Goal: Task Accomplishment & Management: Manage account settings

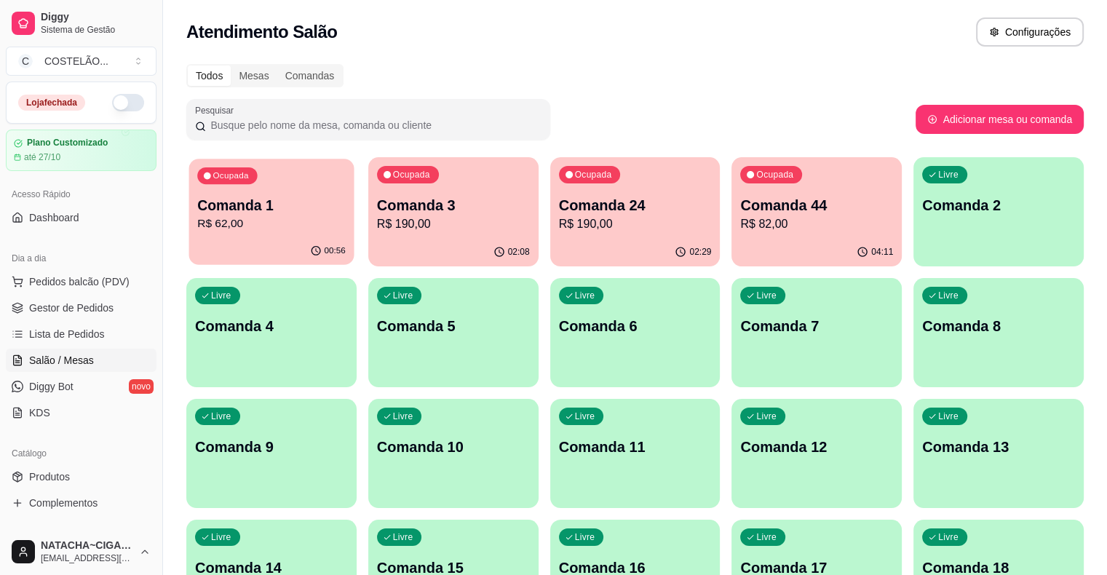
click at [280, 212] on p "Comanda 1" at bounding box center [271, 206] width 148 height 20
click at [407, 234] on div "Ocupada Comanda 3 R$ 190,00" at bounding box center [452, 198] width 165 height 79
click at [44, 214] on span "Dashboard" at bounding box center [54, 217] width 50 height 15
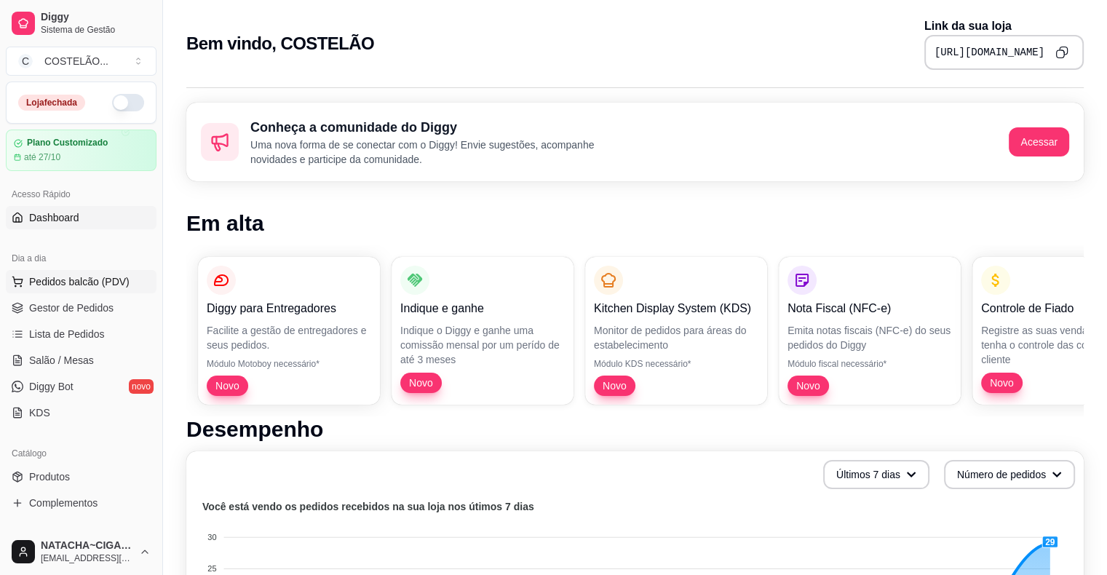
click at [60, 284] on span "Pedidos balcão (PDV)" at bounding box center [79, 281] width 100 height 15
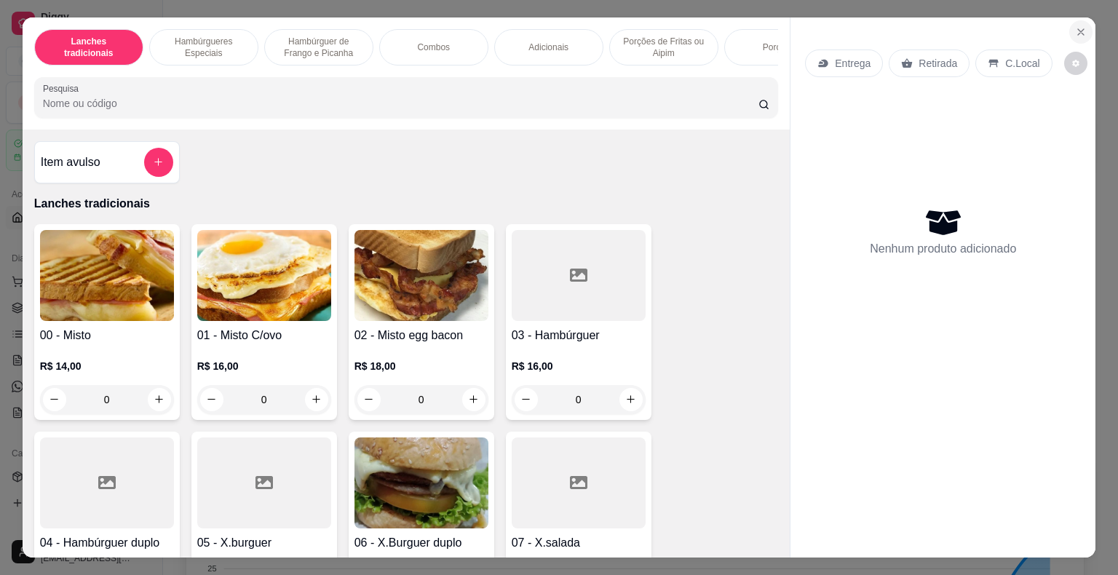
click at [1078, 29] on icon "Close" at bounding box center [1081, 32] width 6 height 6
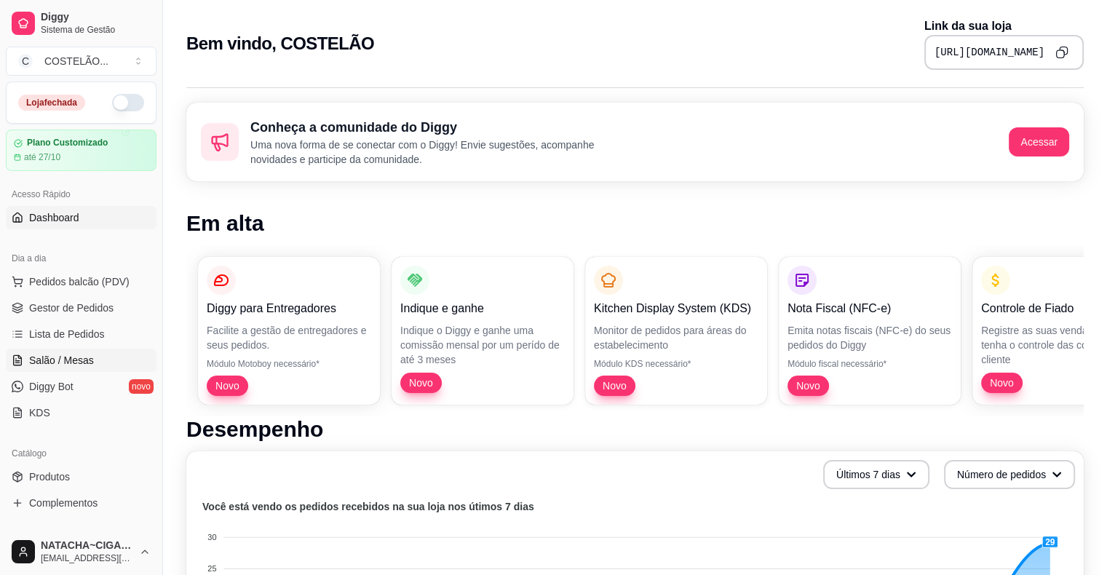
click at [65, 355] on span "Salão / Mesas" at bounding box center [61, 360] width 65 height 15
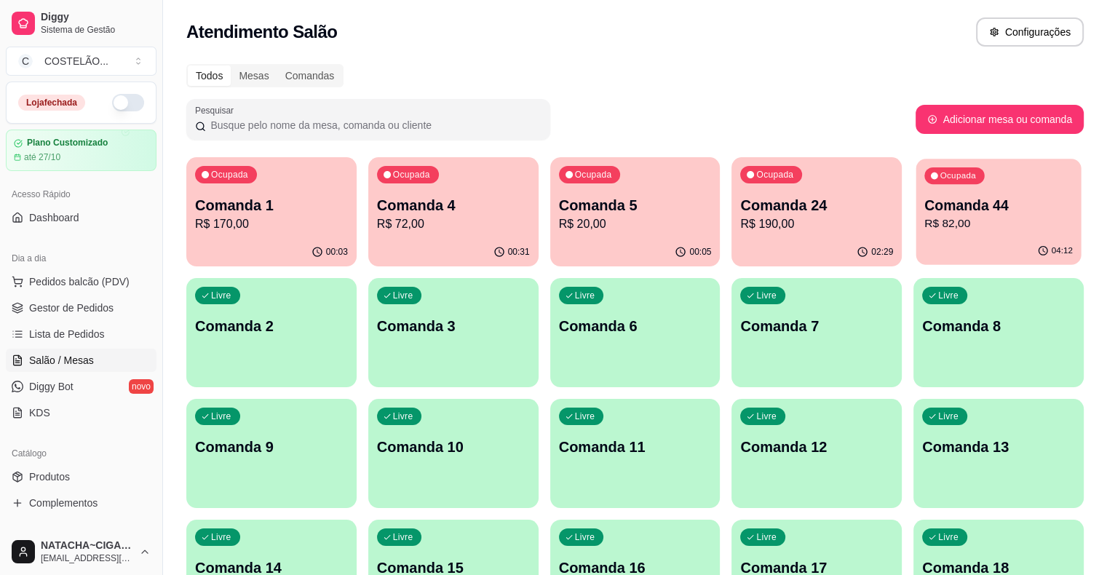
click at [916, 237] on button "Ocupada Comanda 44 R$ 82,00 04:12" at bounding box center [998, 212] width 165 height 106
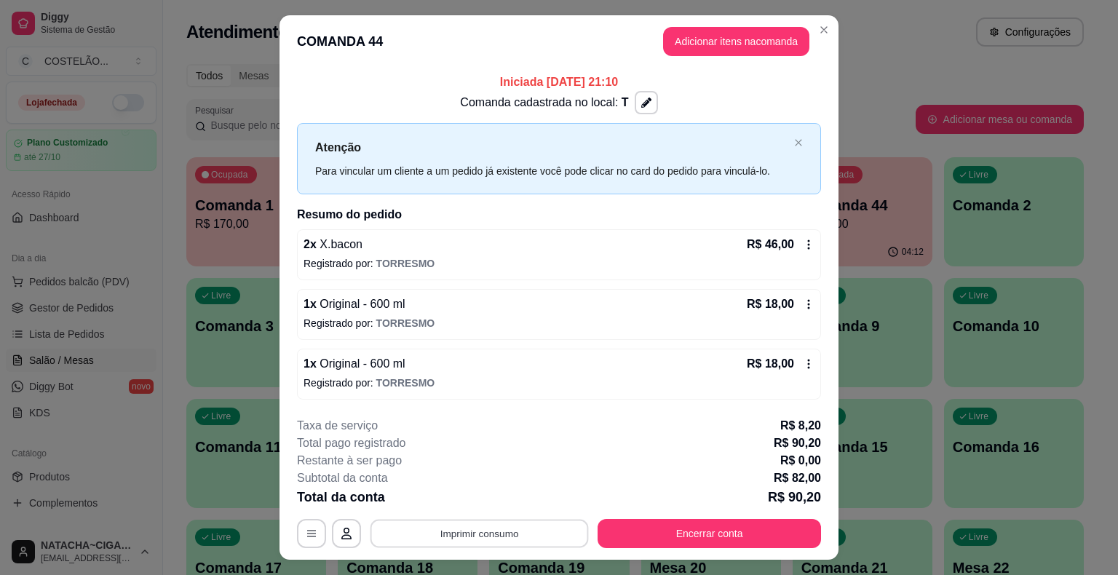
click at [543, 534] on button "Imprimir consumo" at bounding box center [479, 533] width 218 height 28
click at [492, 468] on button "CAIXA" at bounding box center [479, 469] width 106 height 23
click at [753, 536] on button "Encerrar conta" at bounding box center [709, 533] width 217 height 28
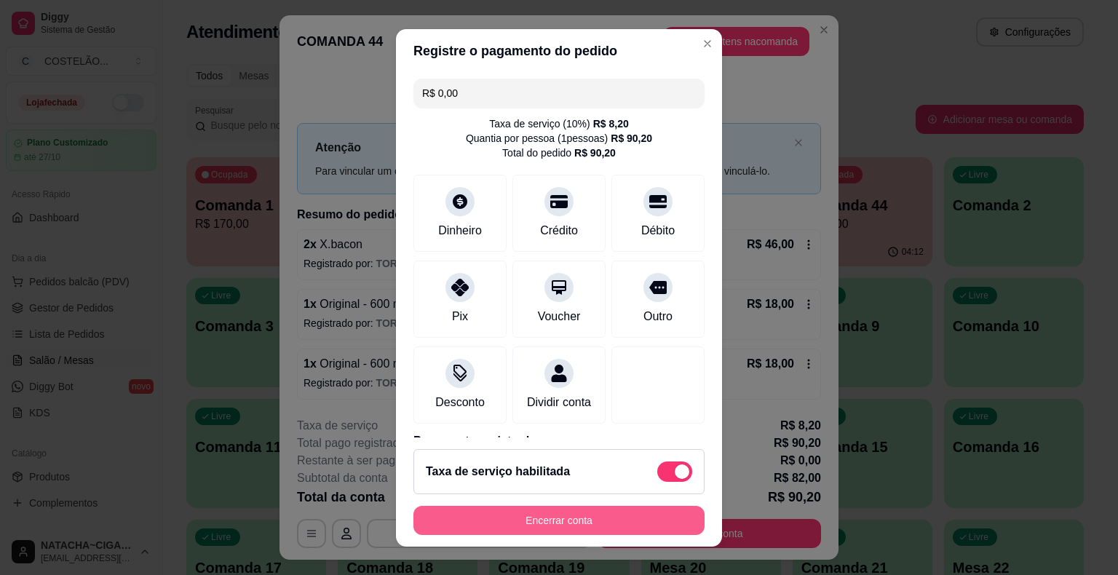
click at [570, 520] on button "Encerrar conta" at bounding box center [558, 520] width 291 height 29
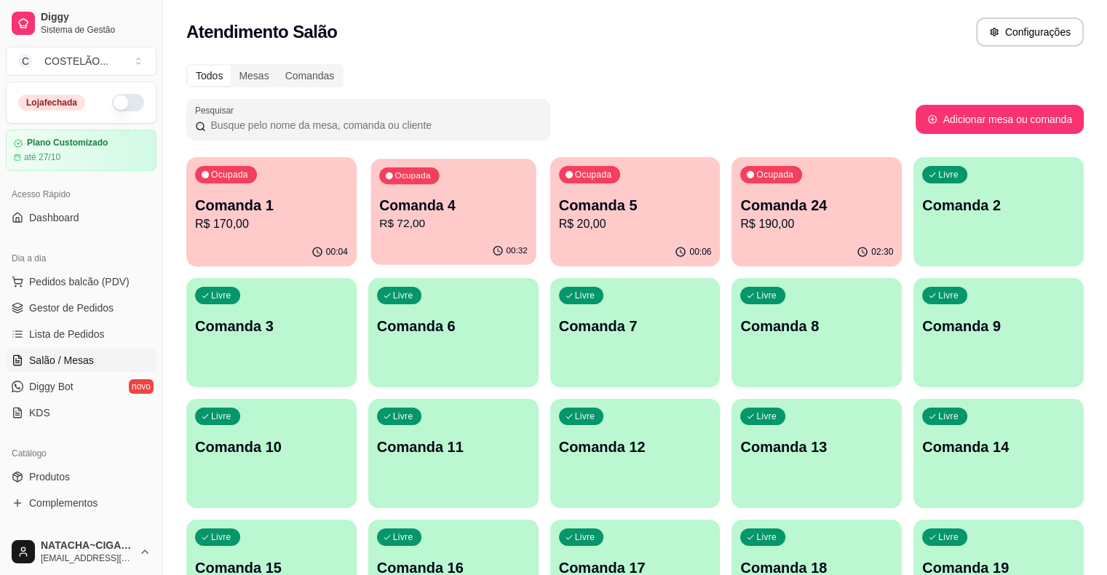
click at [379, 228] on p "R$ 72,00" at bounding box center [453, 223] width 148 height 17
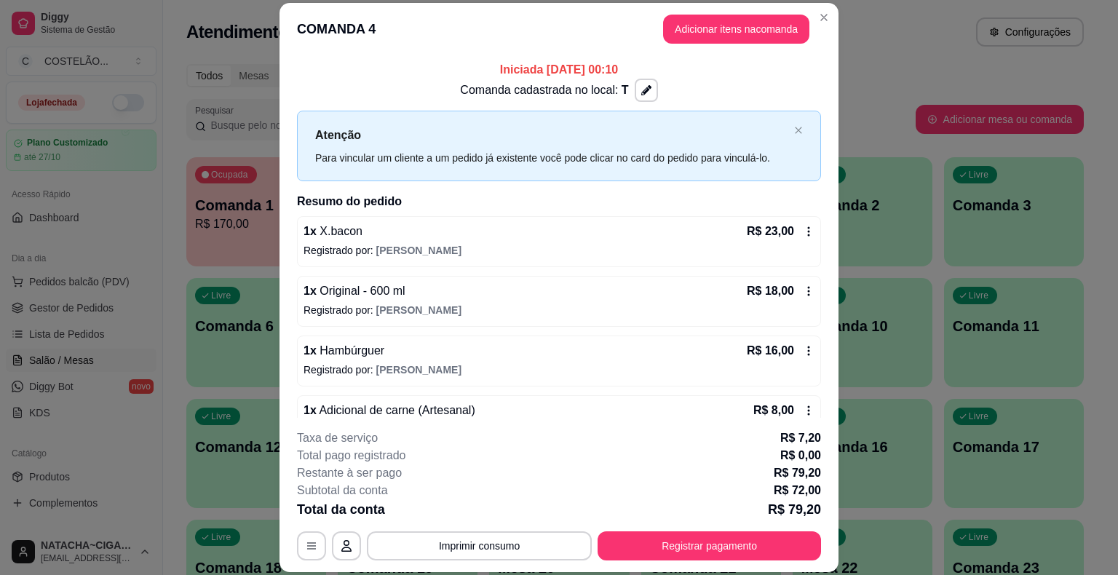
scroll to position [92, 0]
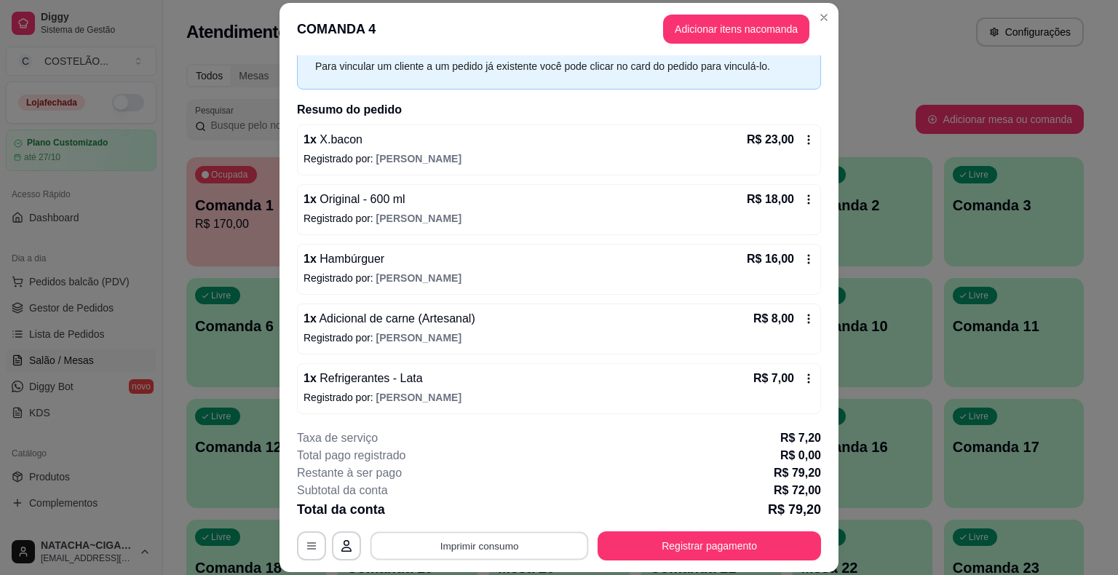
click at [527, 541] on button "Imprimir consumo" at bounding box center [479, 546] width 218 height 28
click at [498, 483] on button "CAIXA" at bounding box center [479, 483] width 106 height 23
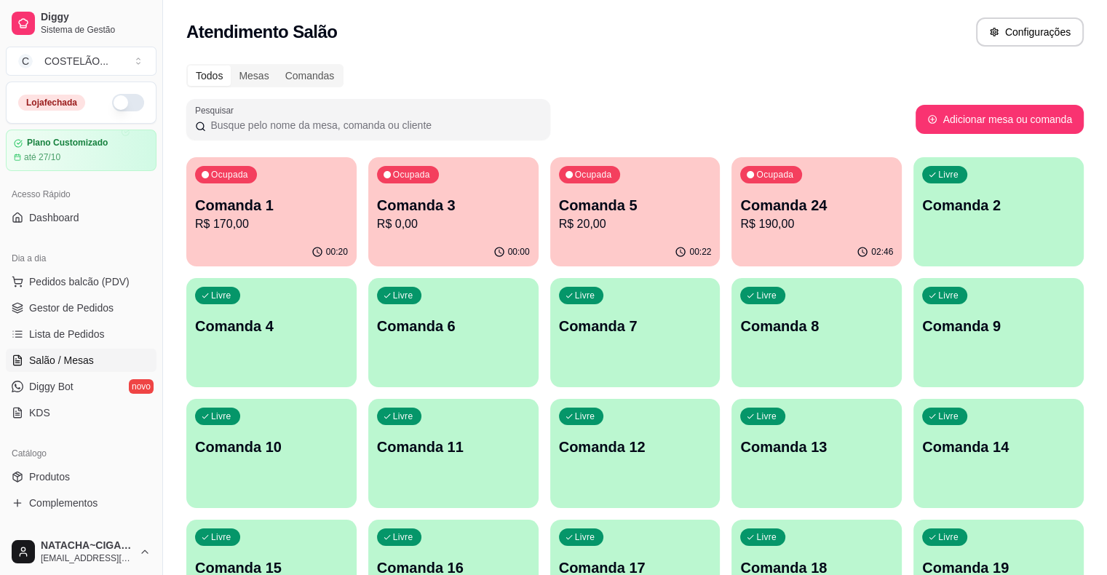
click at [589, 196] on p "Comanda 5" at bounding box center [635, 206] width 148 height 20
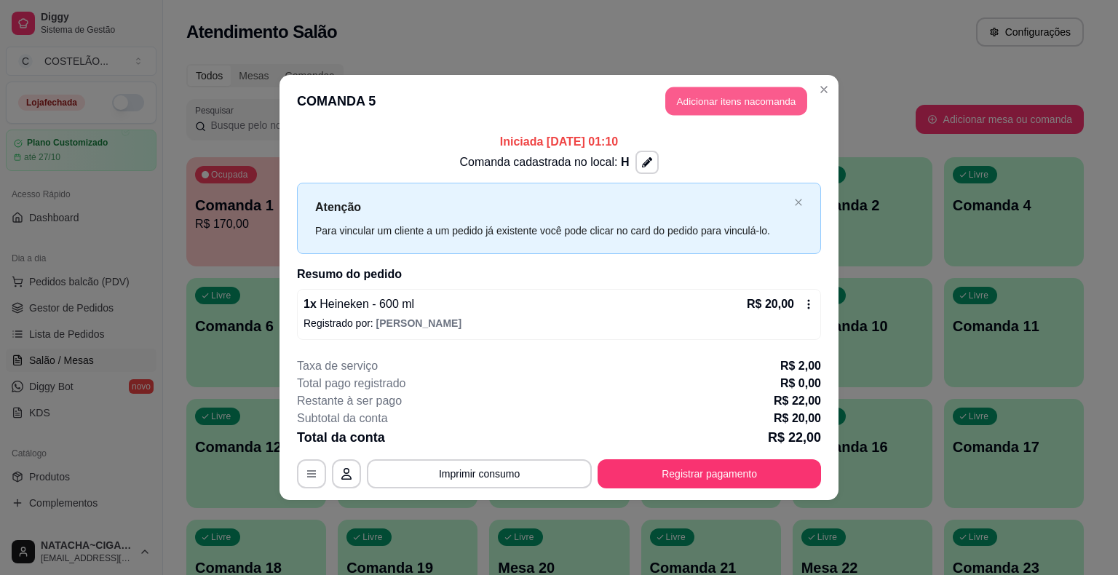
click at [739, 106] on button "Adicionar itens na comanda" at bounding box center [736, 101] width 142 height 28
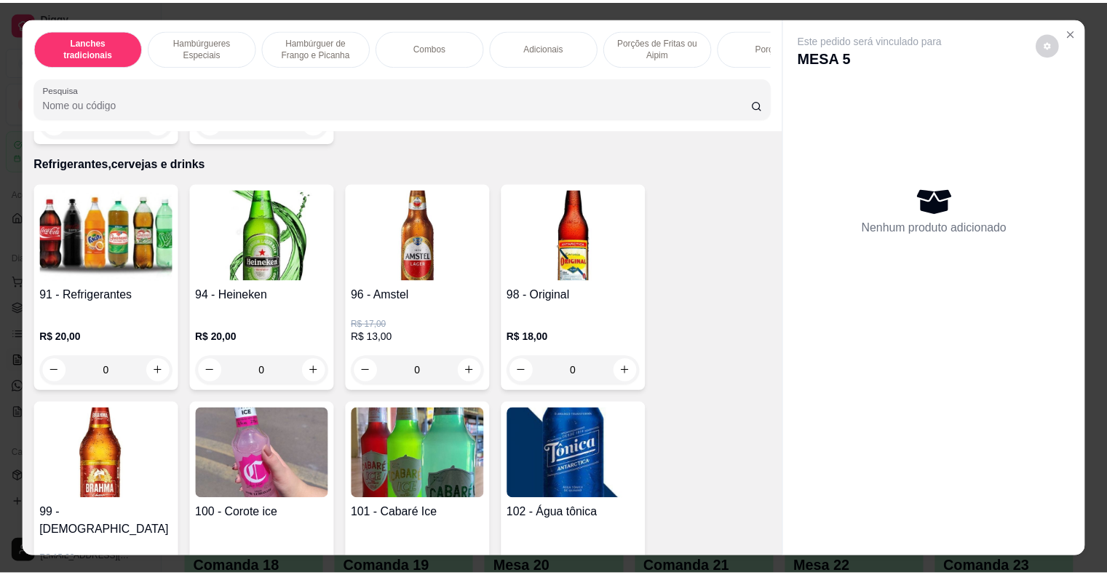
scroll to position [8068, 0]
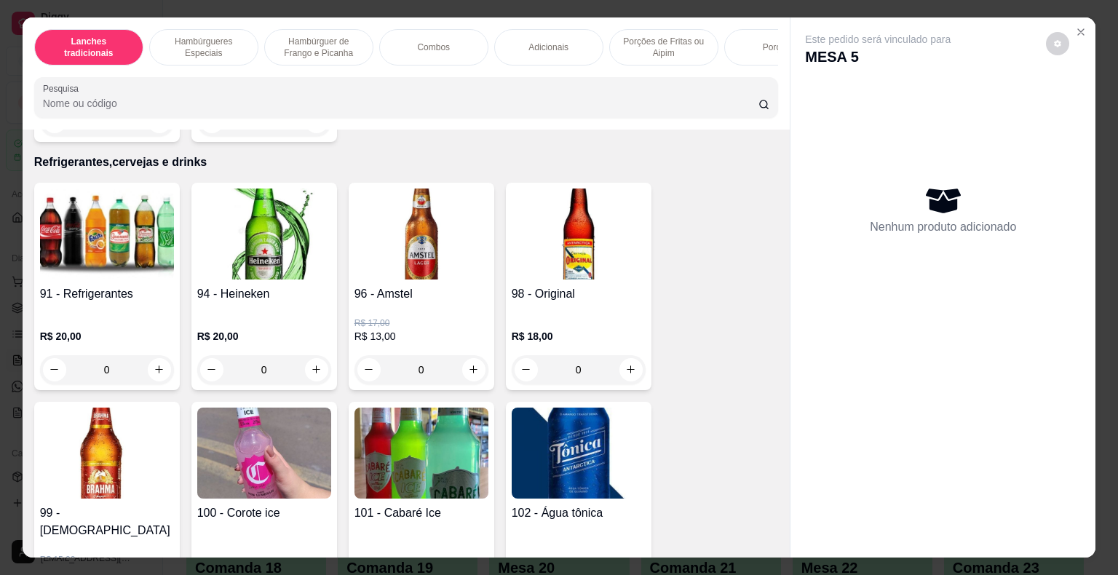
click at [284, 249] on img at bounding box center [264, 233] width 134 height 91
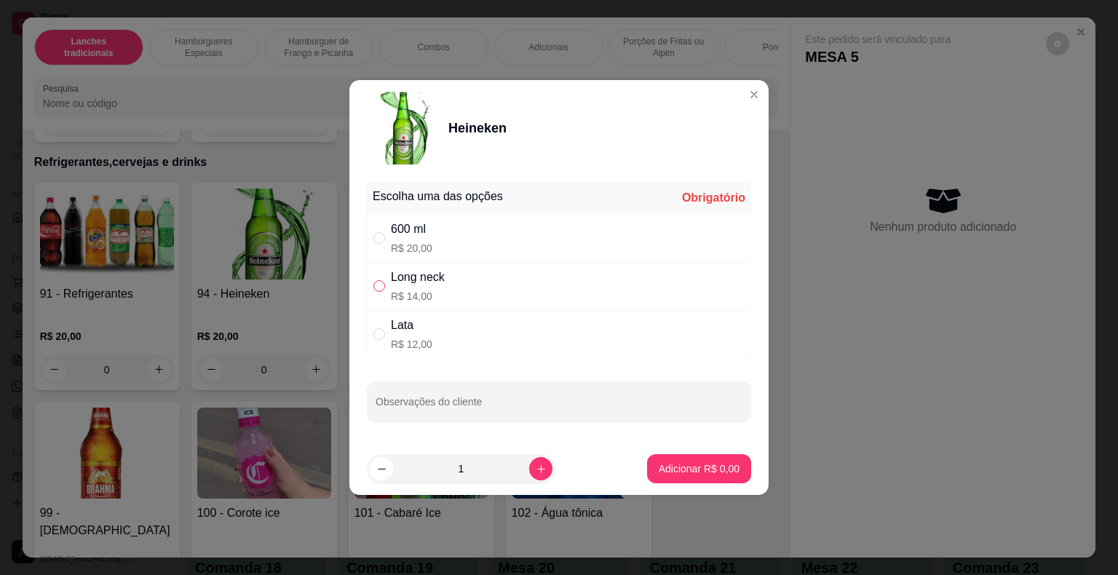
click at [378, 284] on input "" at bounding box center [379, 286] width 12 height 12
radio input "true"
click at [672, 467] on p "Adicionar R$ 14,00" at bounding box center [696, 468] width 84 height 14
type input "1"
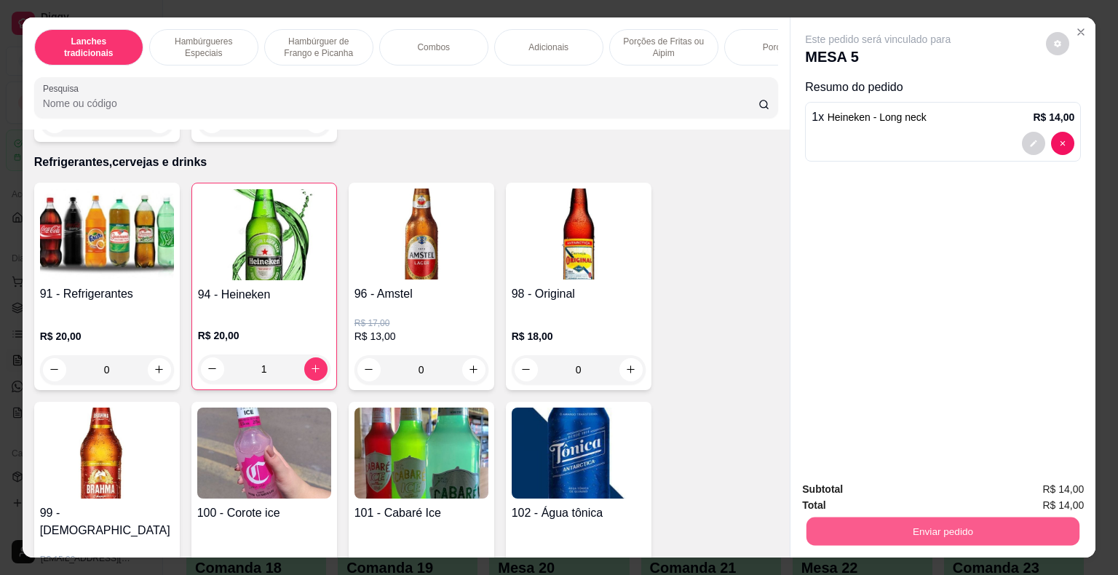
click at [875, 528] on button "Enviar pedido" at bounding box center [942, 531] width 273 height 28
click at [1051, 485] on button "Enviar pedido" at bounding box center [1046, 490] width 80 height 27
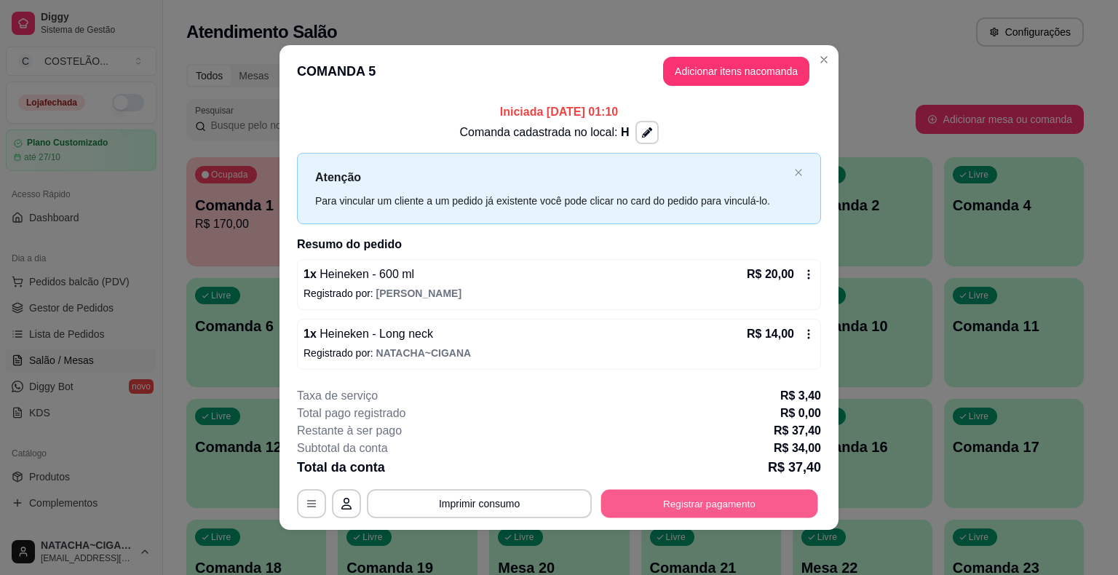
click at [696, 497] on button "Registrar pagamento" at bounding box center [709, 503] width 217 height 28
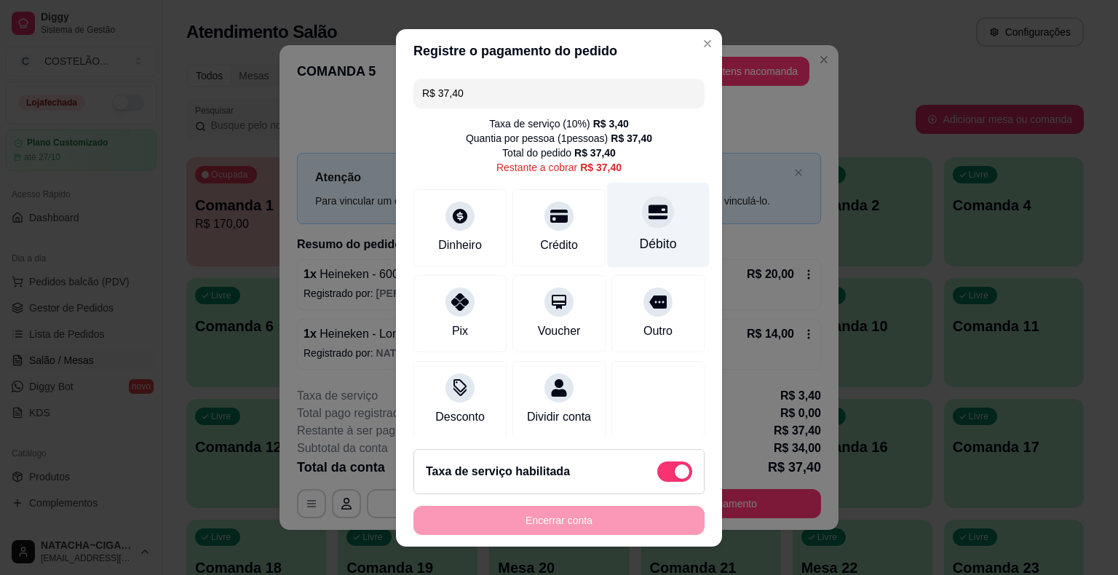
click at [642, 220] on div at bounding box center [658, 212] width 32 height 32
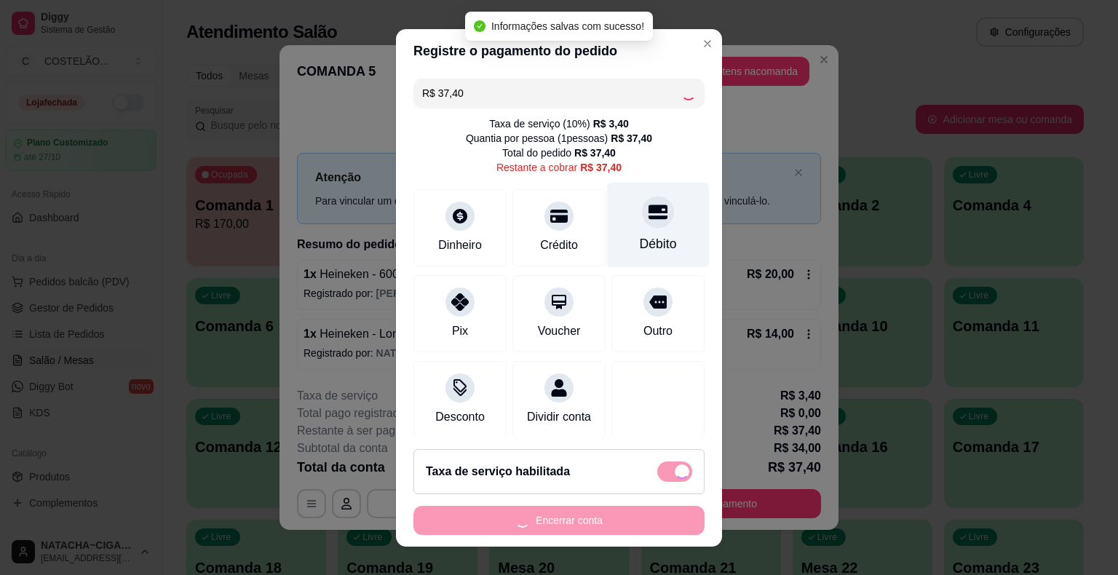
type input "R$ 0,00"
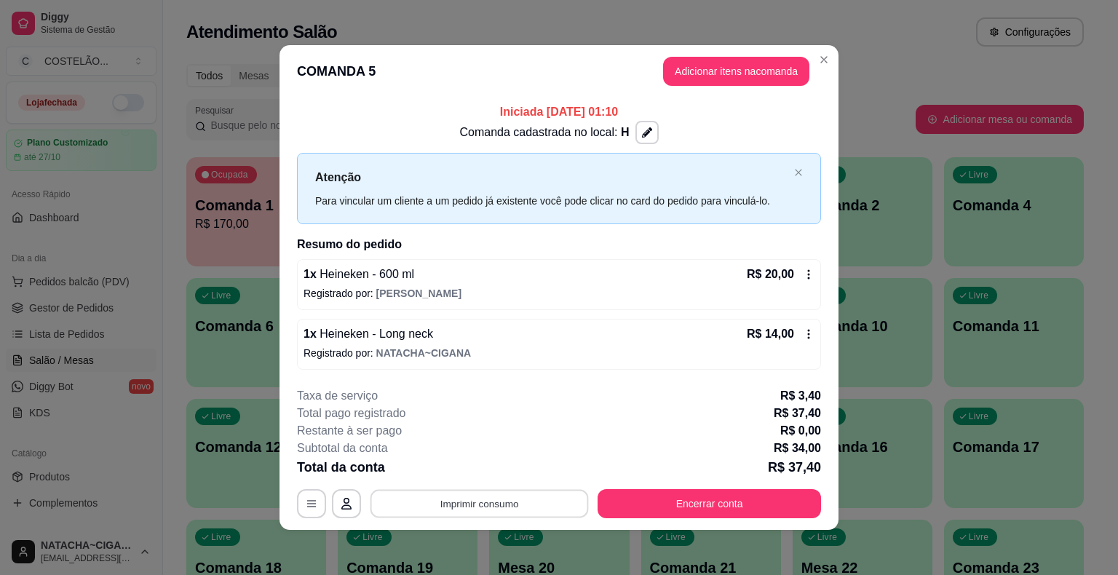
click at [515, 496] on button "Imprimir consumo" at bounding box center [479, 503] width 218 height 28
click at [483, 437] on button "CAIXA" at bounding box center [479, 440] width 106 height 23
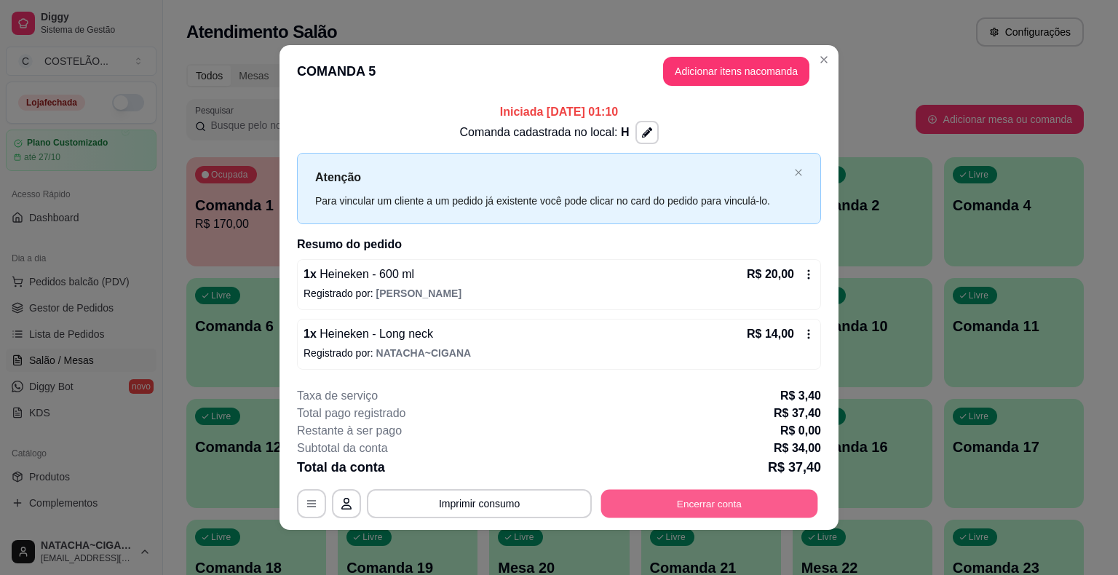
click at [684, 514] on button "Encerrar conta" at bounding box center [709, 503] width 217 height 28
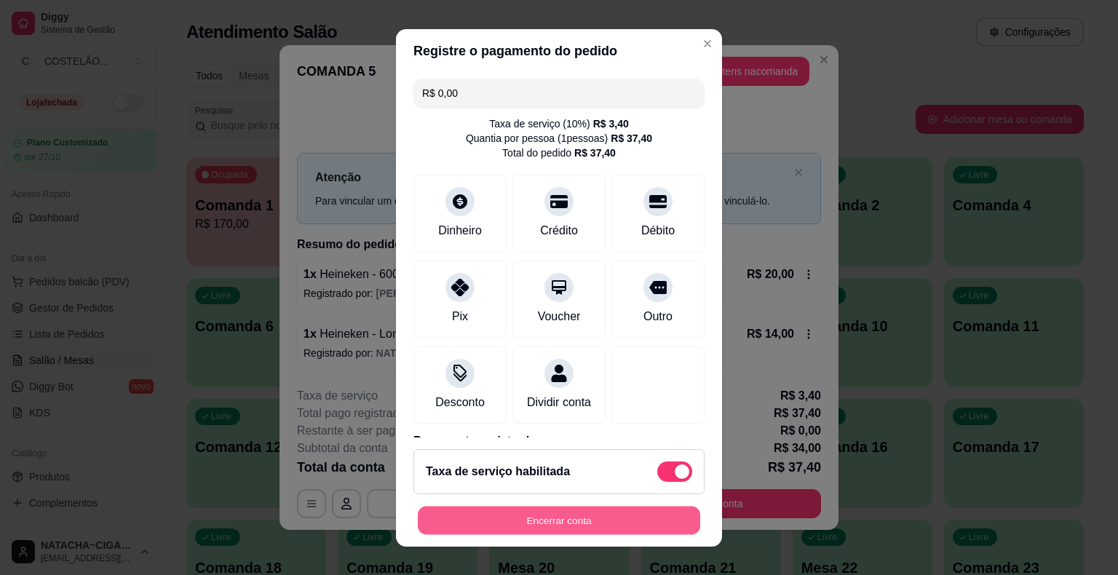
click at [552, 517] on button "Encerrar conta" at bounding box center [559, 520] width 282 height 28
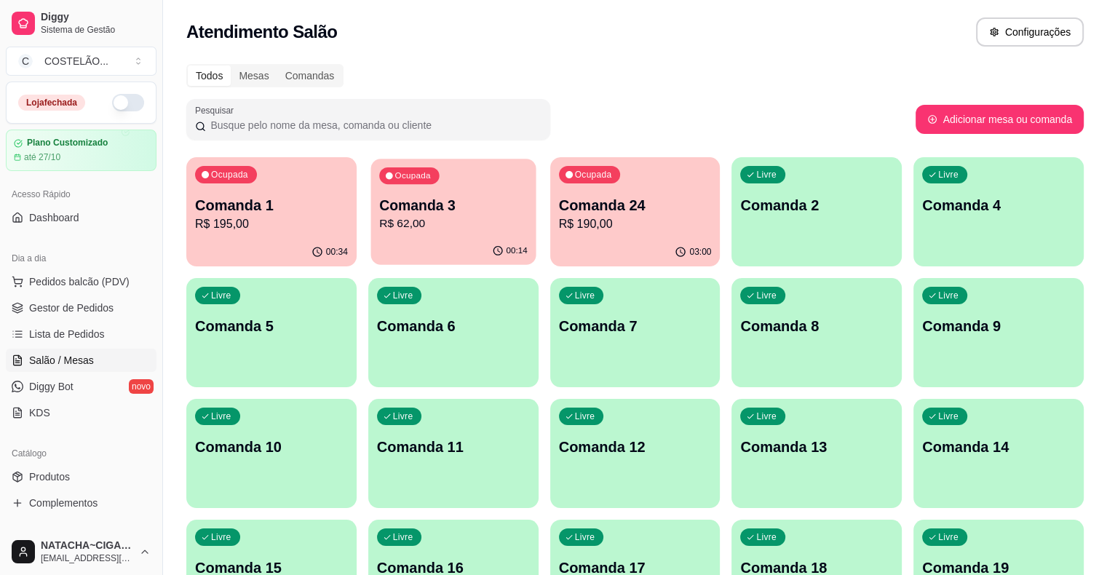
click at [426, 183] on div "Ocupada Comanda 3 R$ 62,00" at bounding box center [452, 198] width 165 height 79
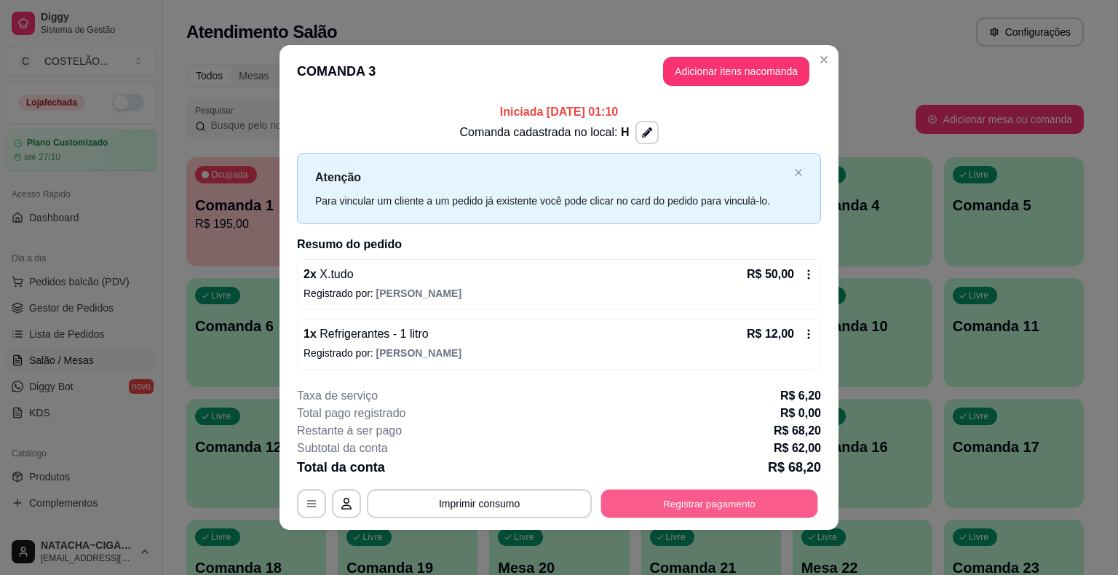
click at [705, 495] on button "Registrar pagamento" at bounding box center [709, 503] width 217 height 28
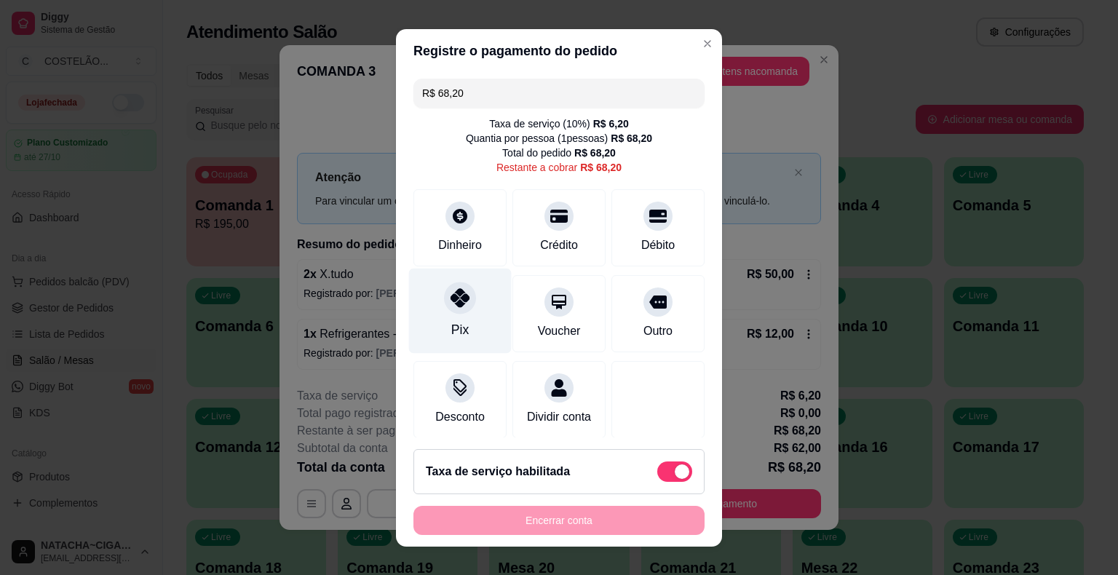
click at [457, 322] on div "Pix" at bounding box center [459, 329] width 17 height 19
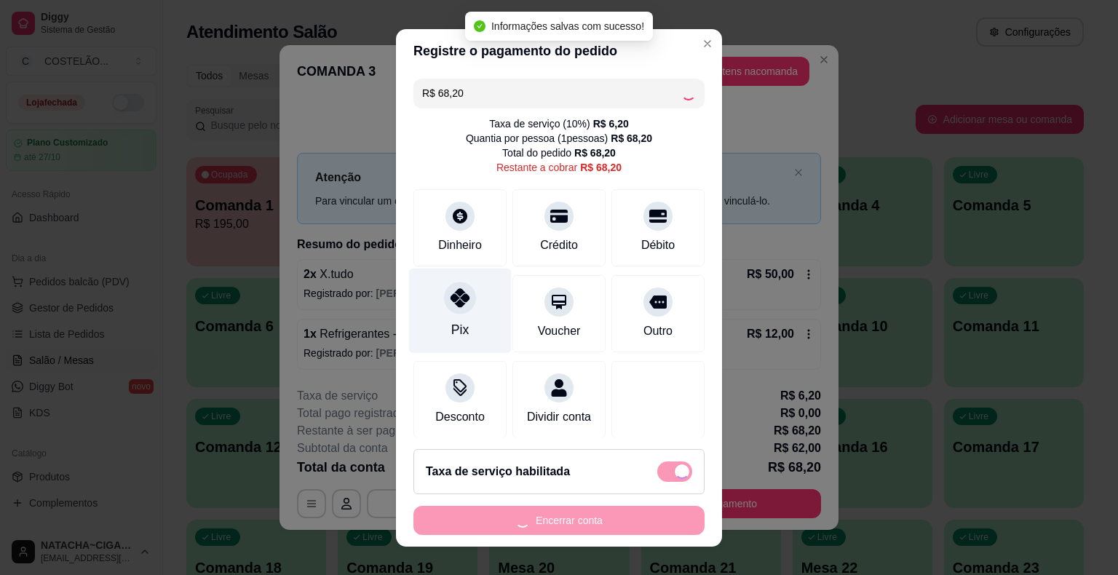
type input "R$ 0,00"
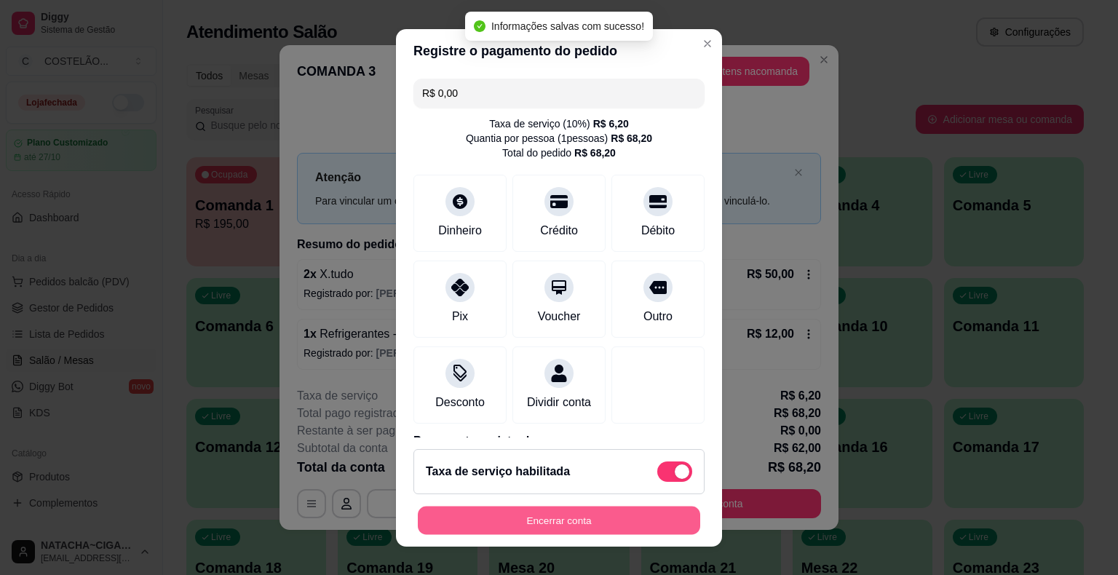
click at [542, 524] on button "Encerrar conta" at bounding box center [559, 520] width 282 height 28
